Goal: Task Accomplishment & Management: Complete application form

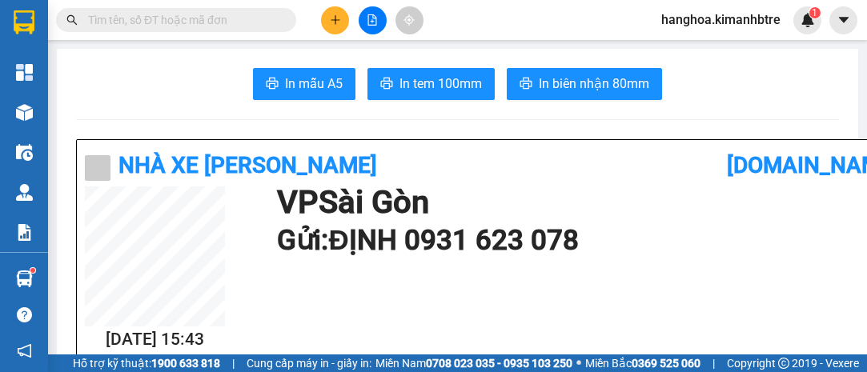
click at [335, 20] on icon "plus" at bounding box center [335, 19] width 1 height 9
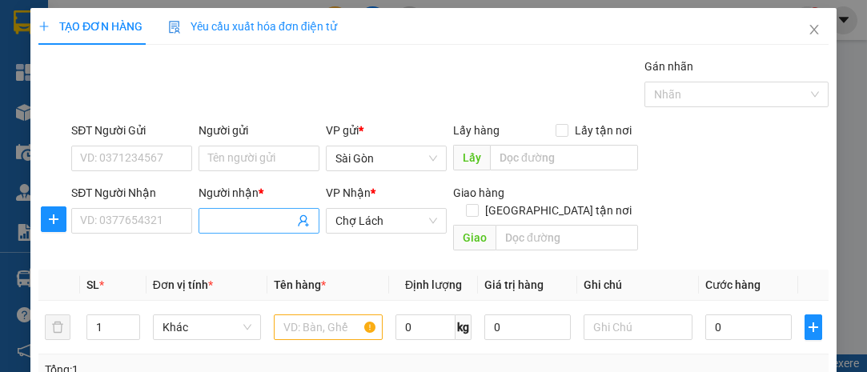
click at [216, 218] on input "Người nhận *" at bounding box center [251, 221] width 86 height 18
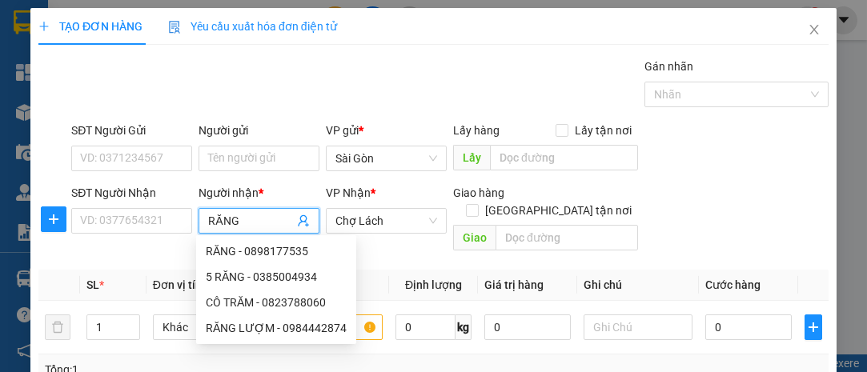
type input "RĂNG"
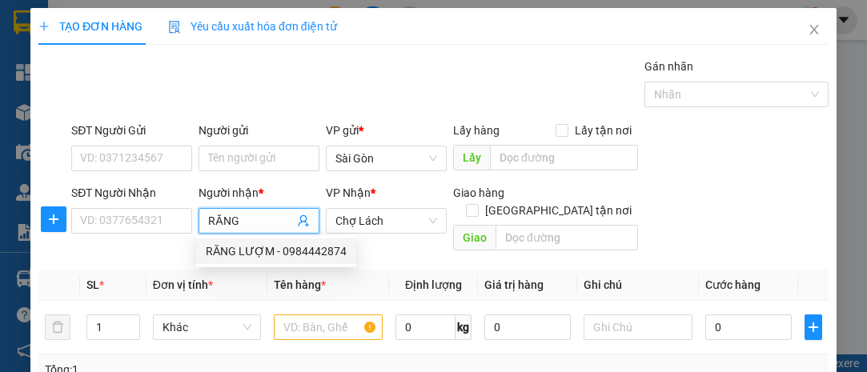
click at [280, 250] on div "RĂNG LƯỢM - 0984442874" at bounding box center [276, 251] width 141 height 18
type input "0984442874"
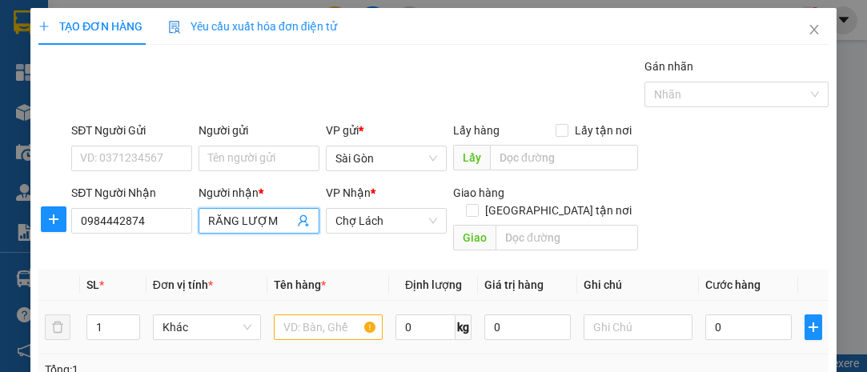
type input "RĂNG LƯỢM"
click at [303, 315] on input "text" at bounding box center [328, 328] width 109 height 26
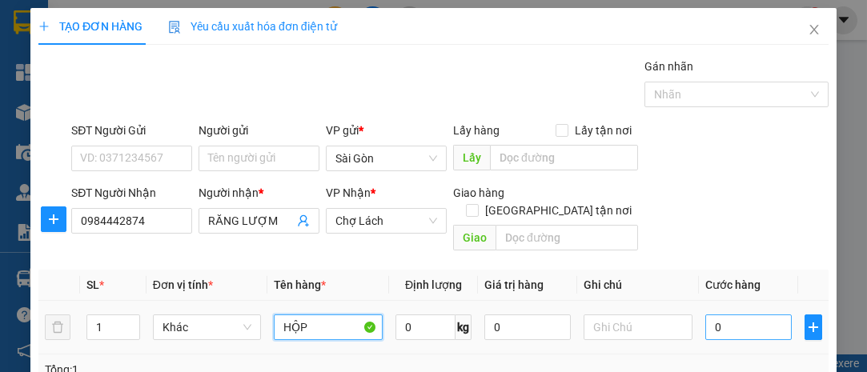
type input "HỘP"
click at [725, 315] on input "0" at bounding box center [748, 328] width 86 height 26
type input "003"
type input "3"
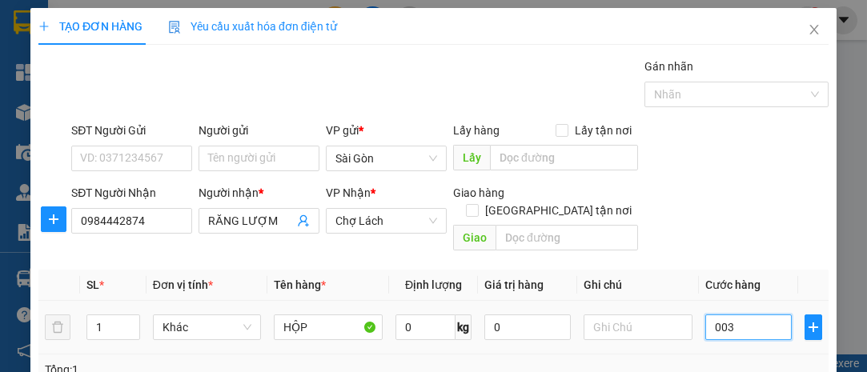
type input "0.030"
type input "30"
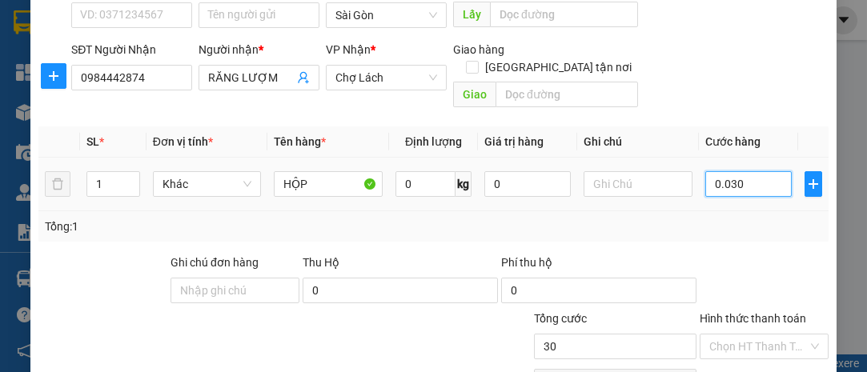
scroll to position [146, 0]
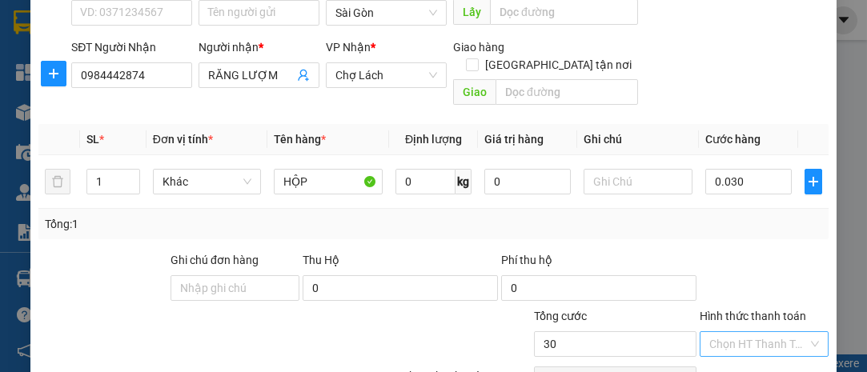
click at [727, 332] on input "Hình thức thanh toán" at bounding box center [758, 344] width 98 height 24
type input "30.000"
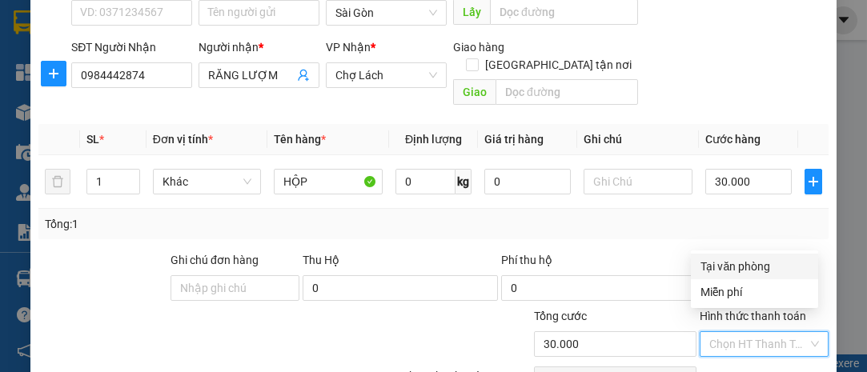
click at [727, 263] on div "Tại văn phòng" at bounding box center [754, 267] width 108 height 18
type input "0"
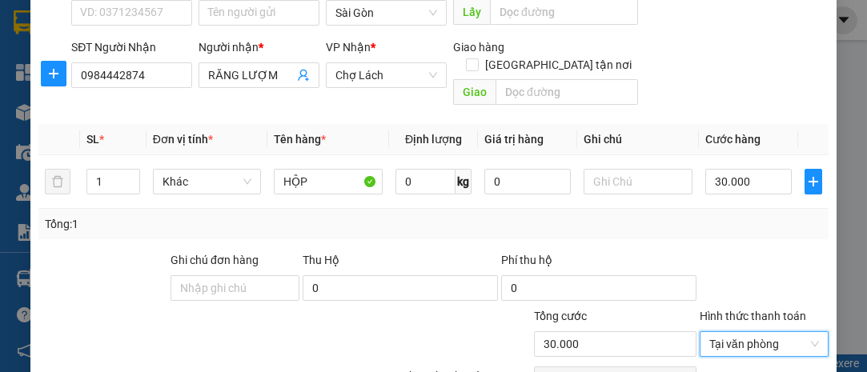
scroll to position [217, 0]
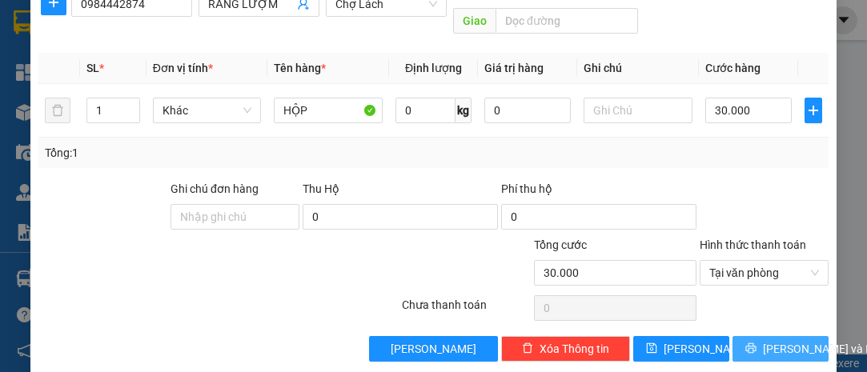
click at [755, 336] on button "[PERSON_NAME] và In" at bounding box center [780, 349] width 96 height 26
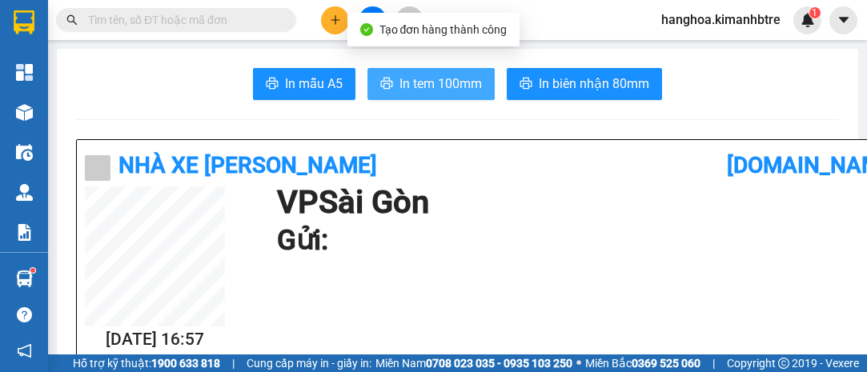
click at [449, 86] on span "In tem 100mm" at bounding box center [440, 84] width 82 height 20
